Goal: Information Seeking & Learning: Find specific fact

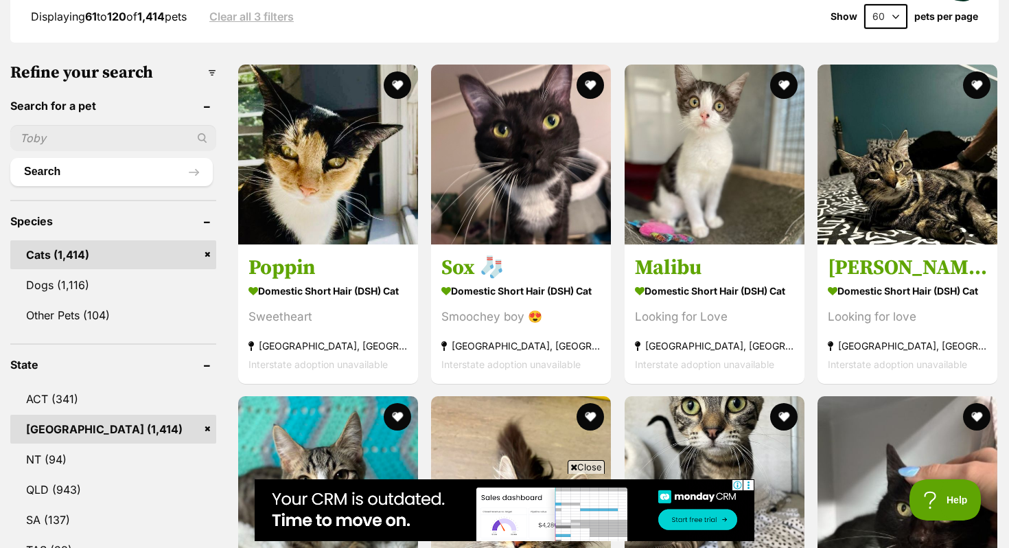
scroll to position [50, 0]
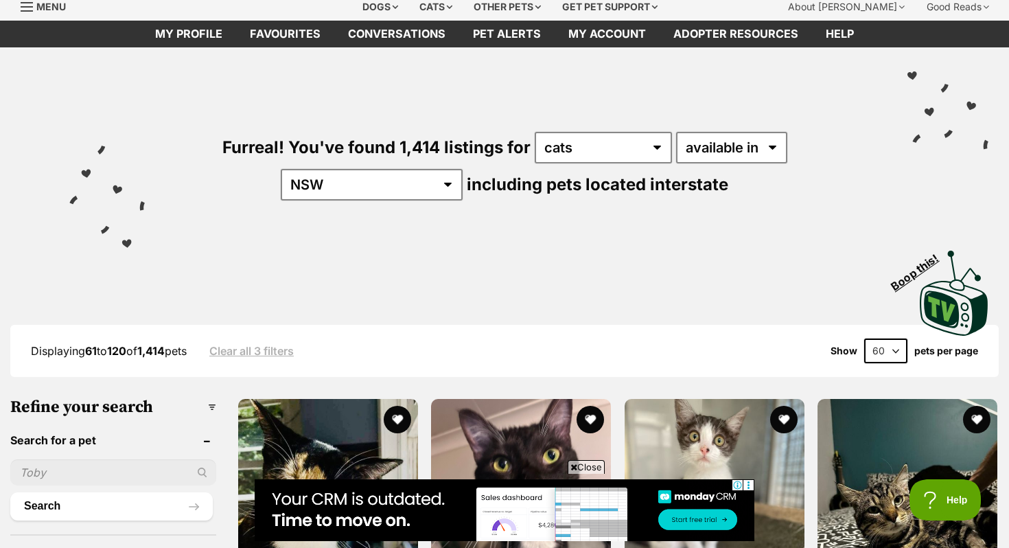
click at [56, 461] on input "text" at bounding box center [113, 472] width 206 height 26
type input "howie"
click at [10, 492] on button "Search" at bounding box center [111, 505] width 203 height 27
